Goal: Information Seeking & Learning: Learn about a topic

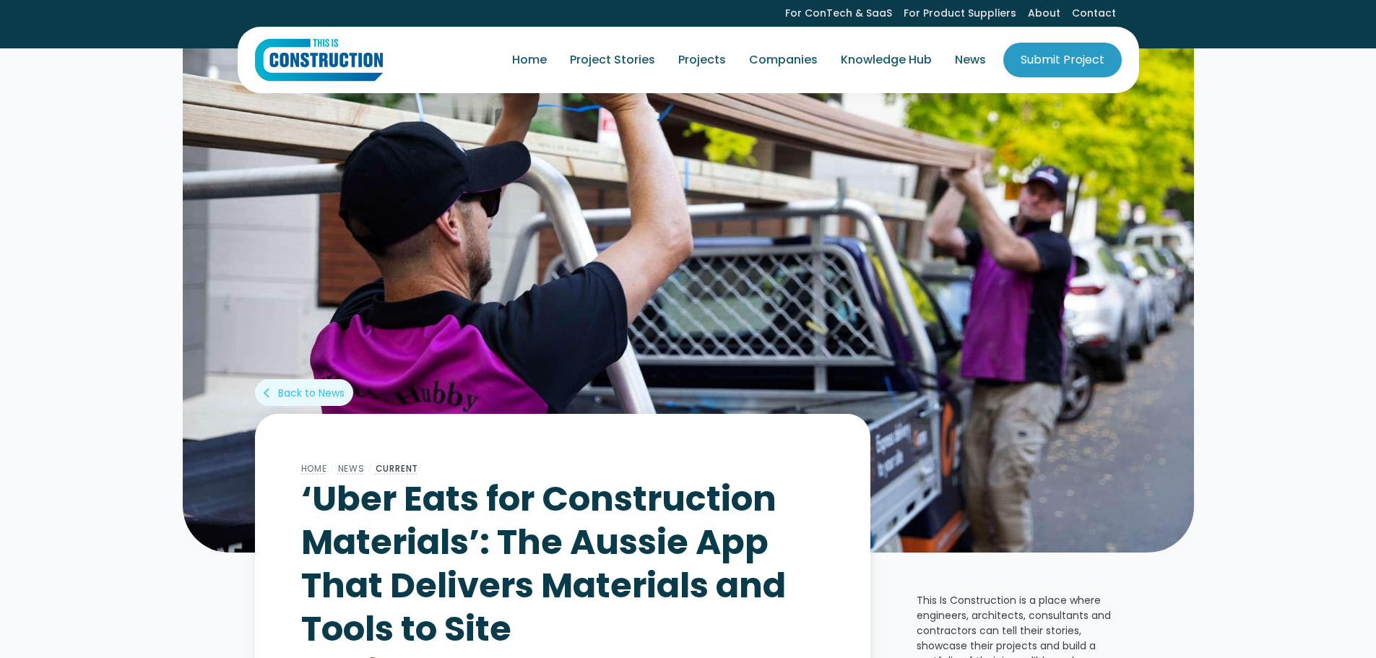
scroll to position [289, 0]
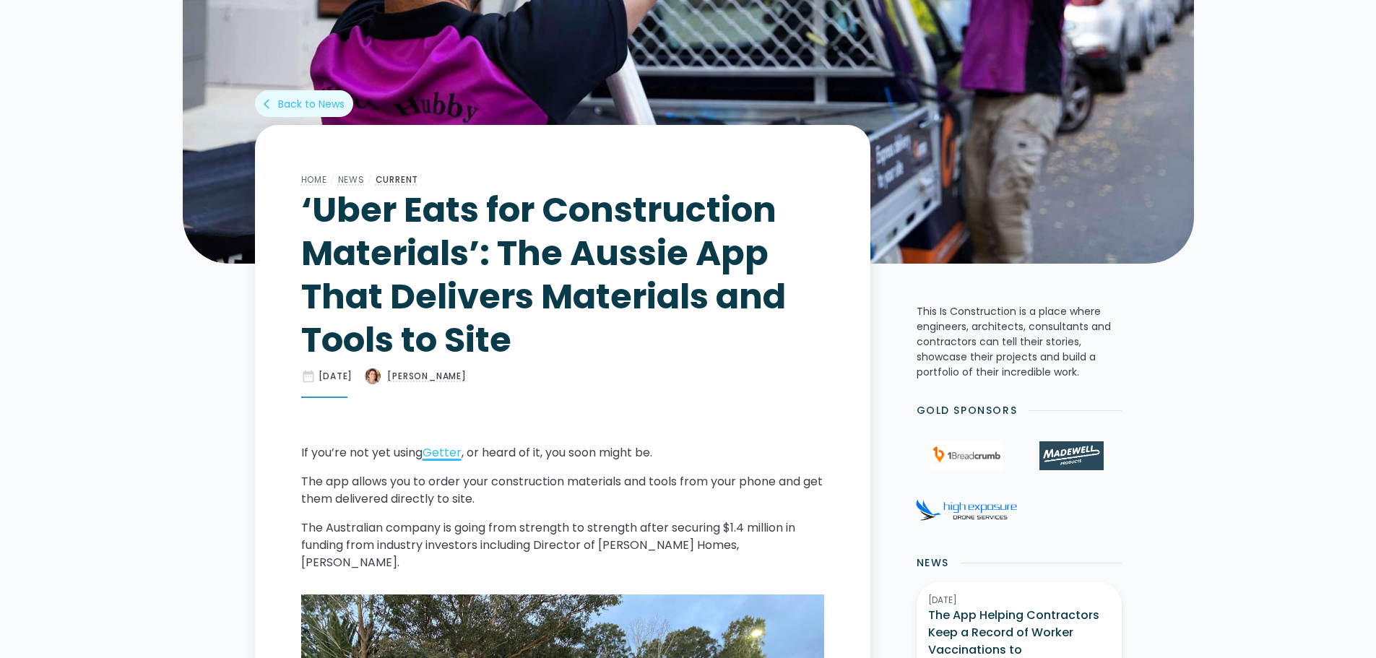
click at [445, 452] on link "Getter" at bounding box center [442, 452] width 39 height 17
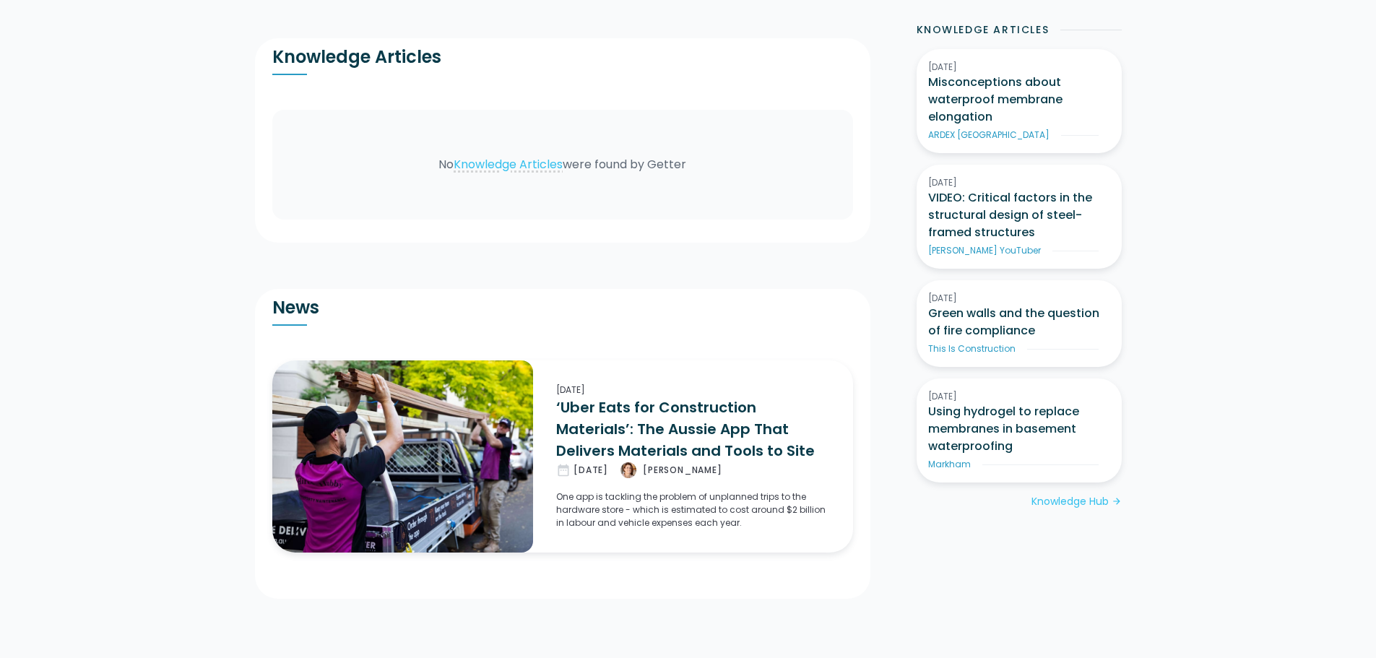
scroll to position [1293, 0]
